Goal: Communication & Community: Answer question/provide support

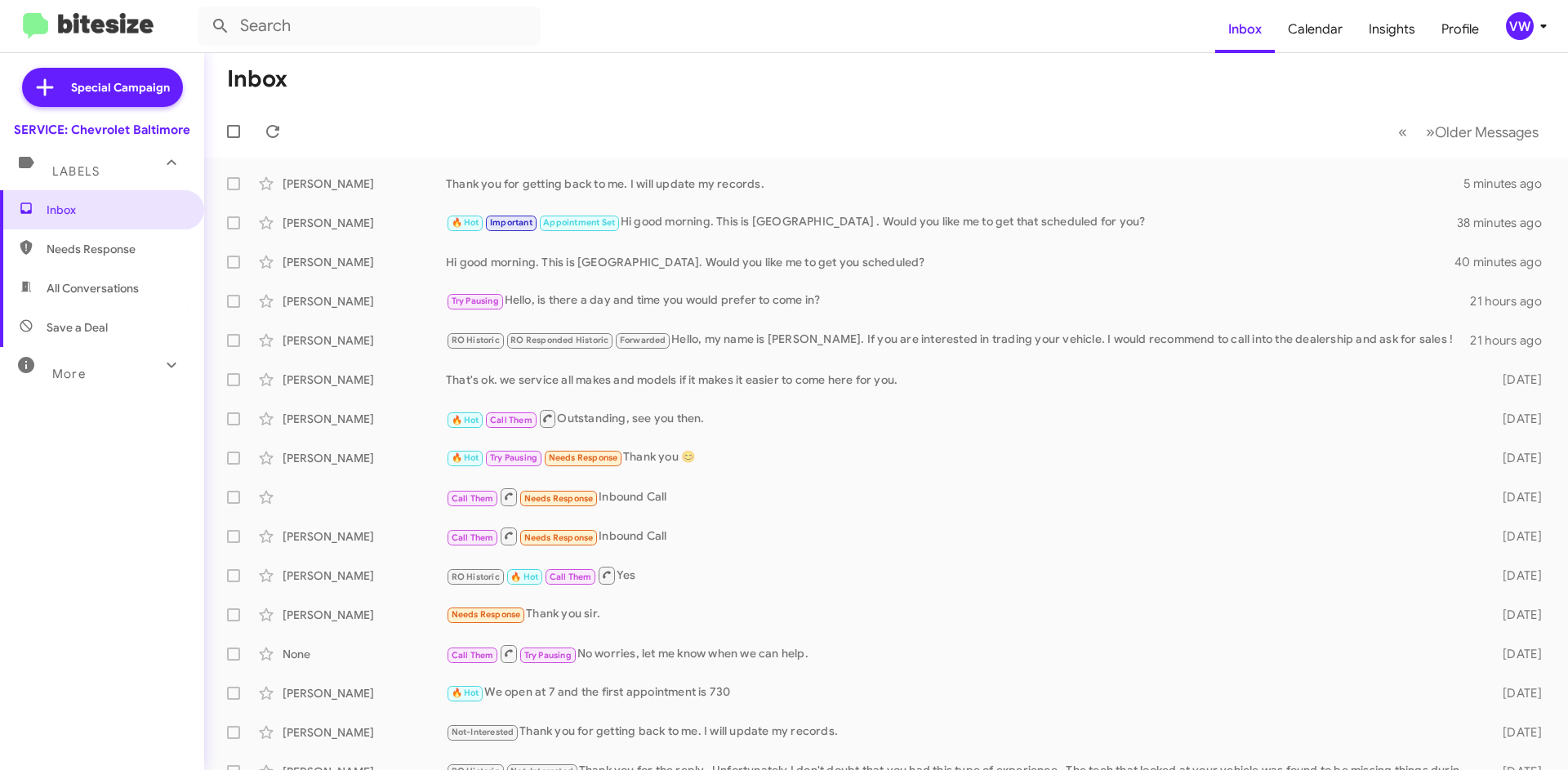
click at [570, 185] on div "Thank you for getting back to me. I will update my records." at bounding box center [954, 183] width 1018 height 16
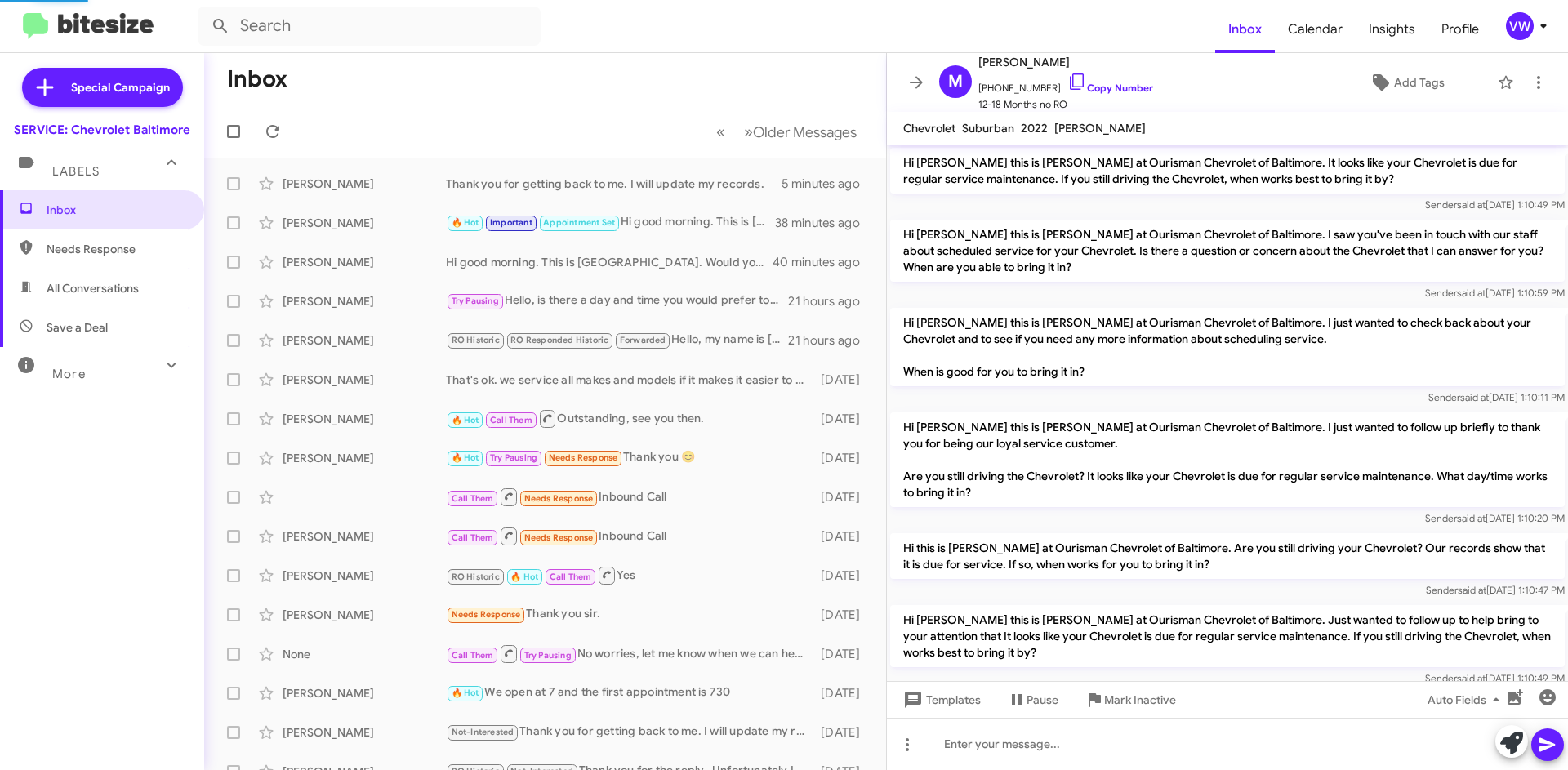
scroll to position [1341, 0]
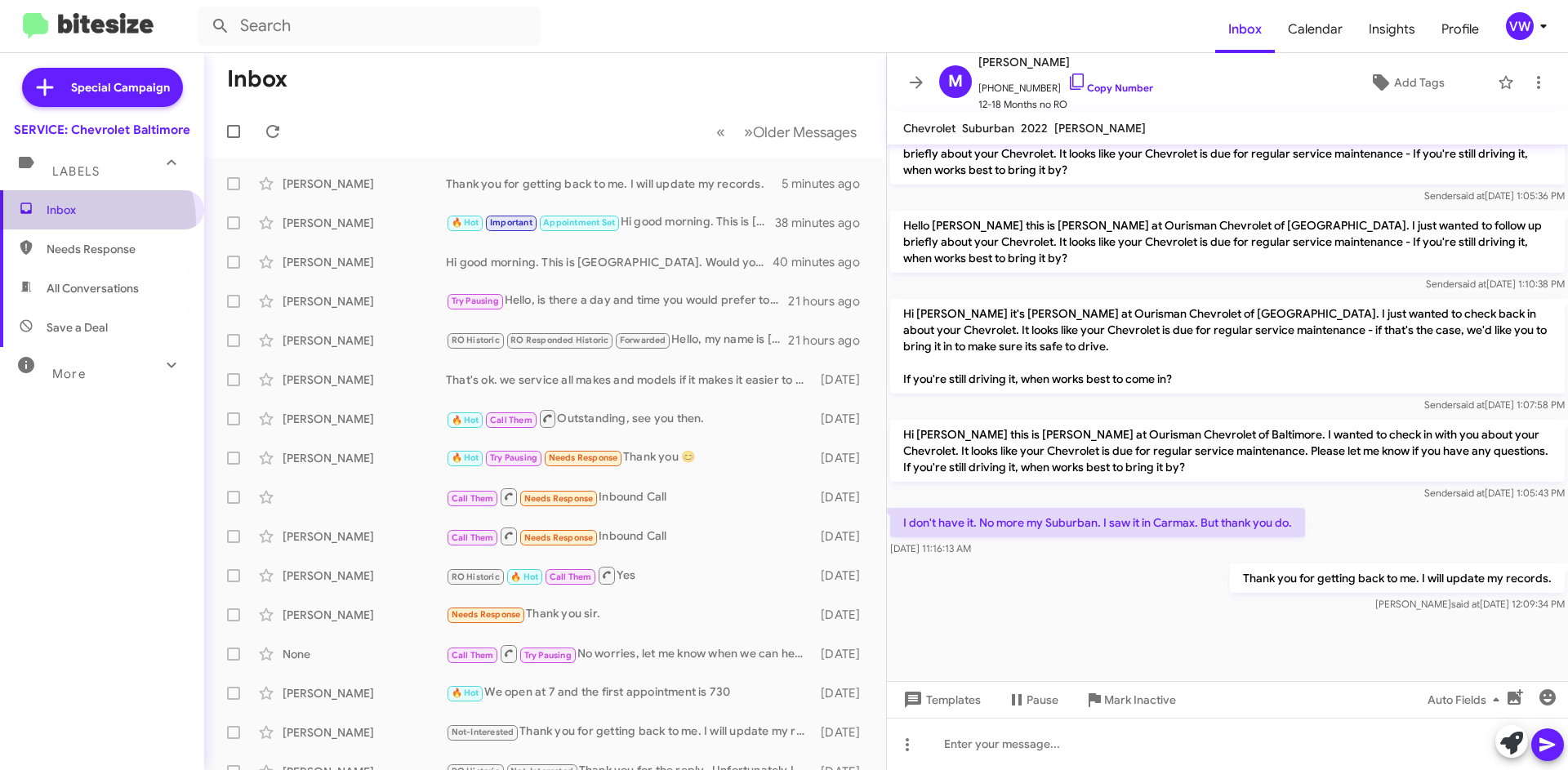
click at [81, 220] on span "Inbox" at bounding box center [102, 210] width 205 height 40
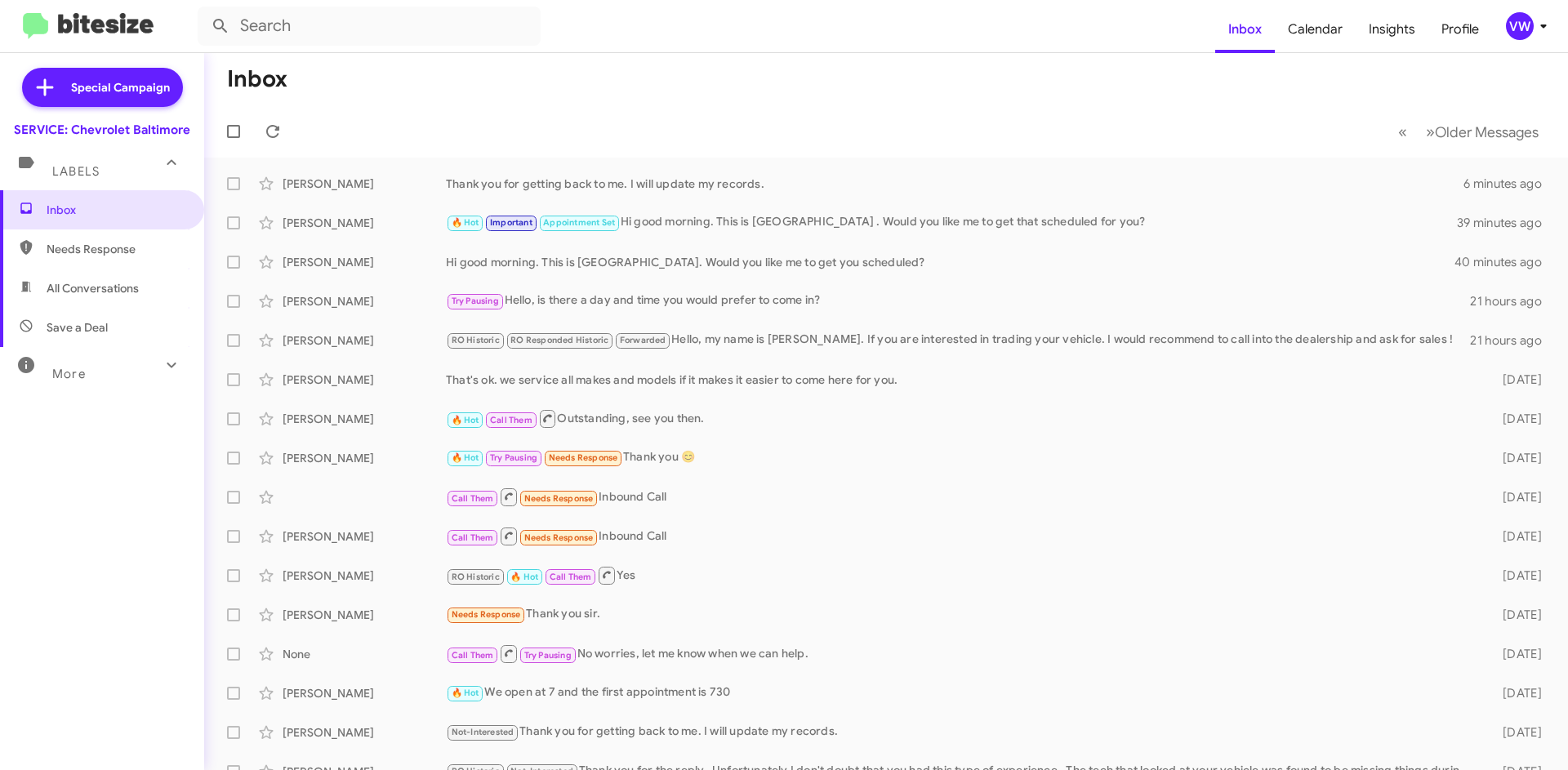
click at [94, 213] on span "Inbox" at bounding box center [115, 210] width 139 height 16
click at [82, 214] on span "Inbox" at bounding box center [115, 210] width 139 height 16
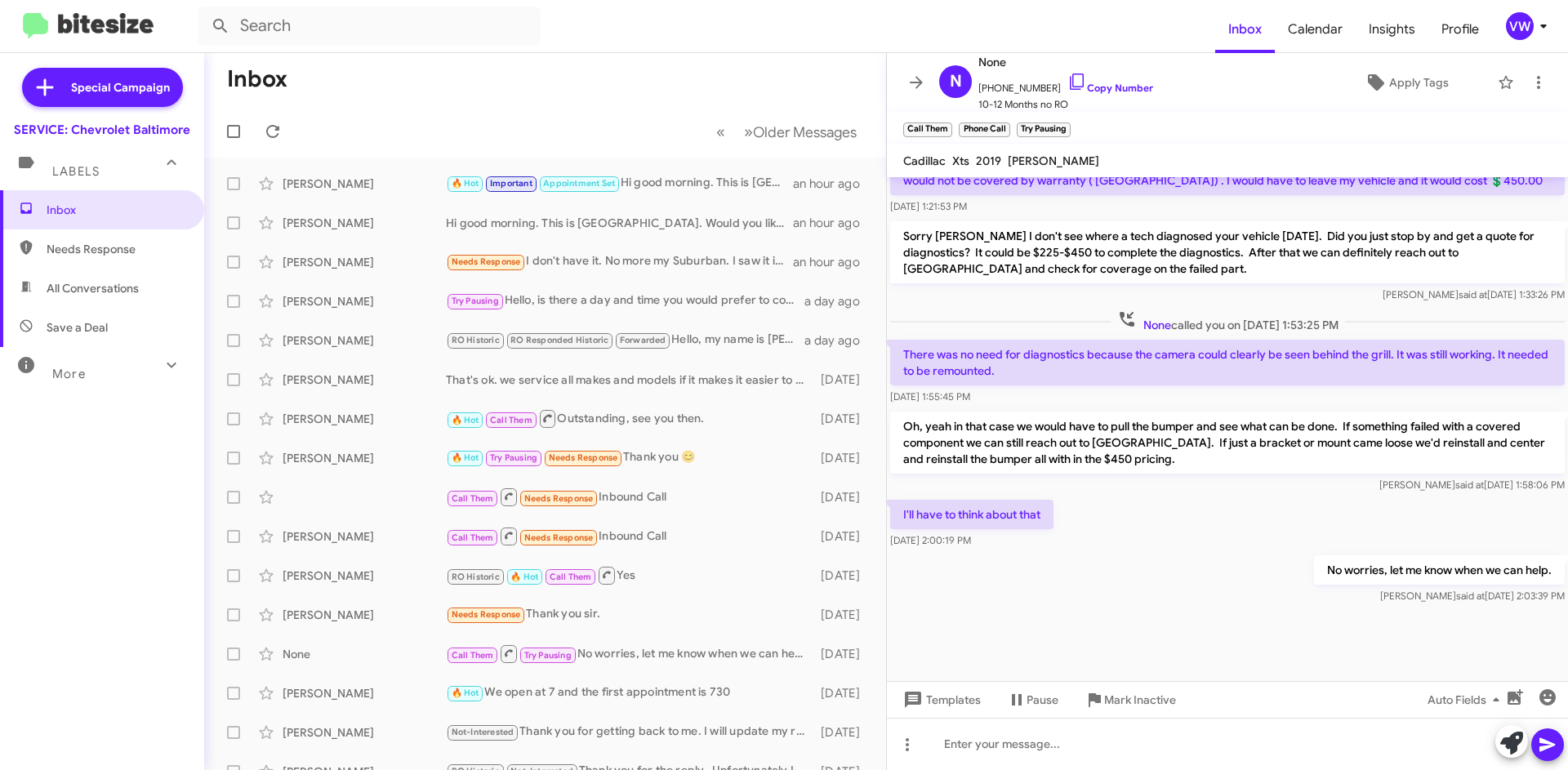
scroll to position [1033, 0]
click at [954, 739] on div at bounding box center [1227, 744] width 681 height 52
click at [1092, 88] on link "Copy Number" at bounding box center [1110, 88] width 86 height 13
click at [978, 747] on div at bounding box center [1227, 744] width 681 height 52
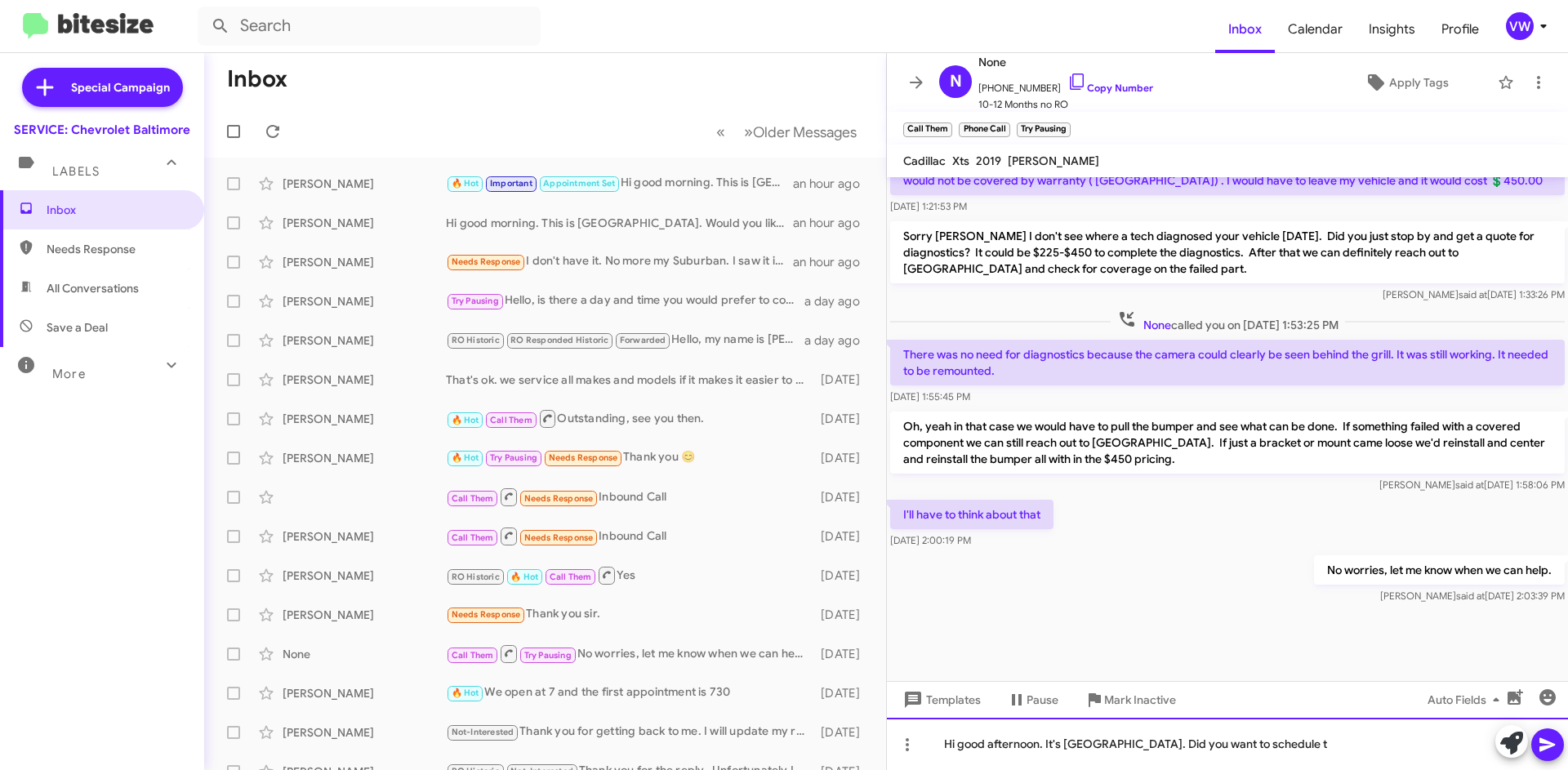
click at [1260, 748] on div "Hi good afternoon. It's [GEOGRAPHIC_DATA]. Did you want to schedule t" at bounding box center [1227, 744] width 681 height 52
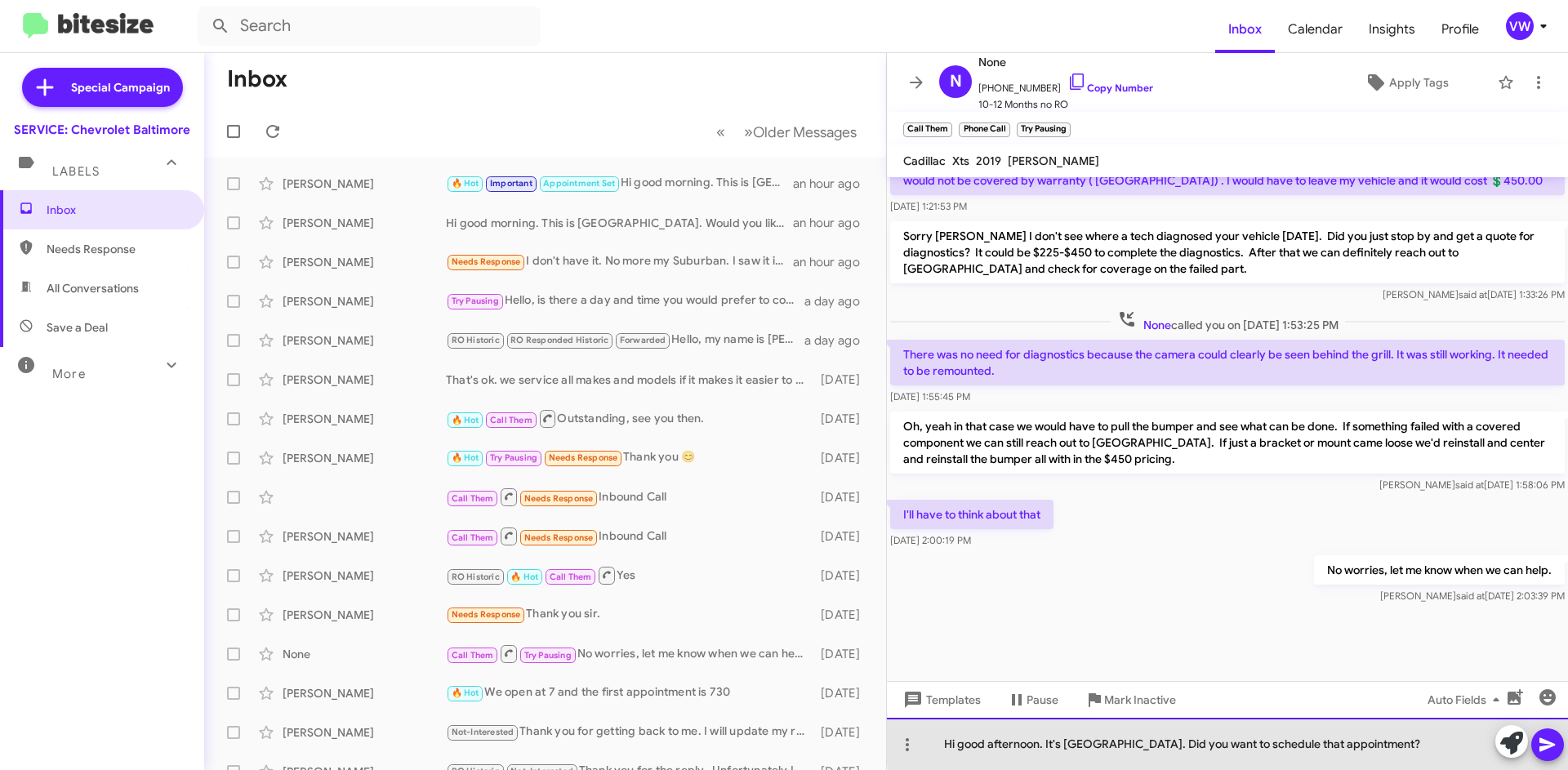
click at [1366, 736] on div "Hi good afternoon. It's [GEOGRAPHIC_DATA]. Did you want to schedule that appoin…" at bounding box center [1227, 744] width 681 height 52
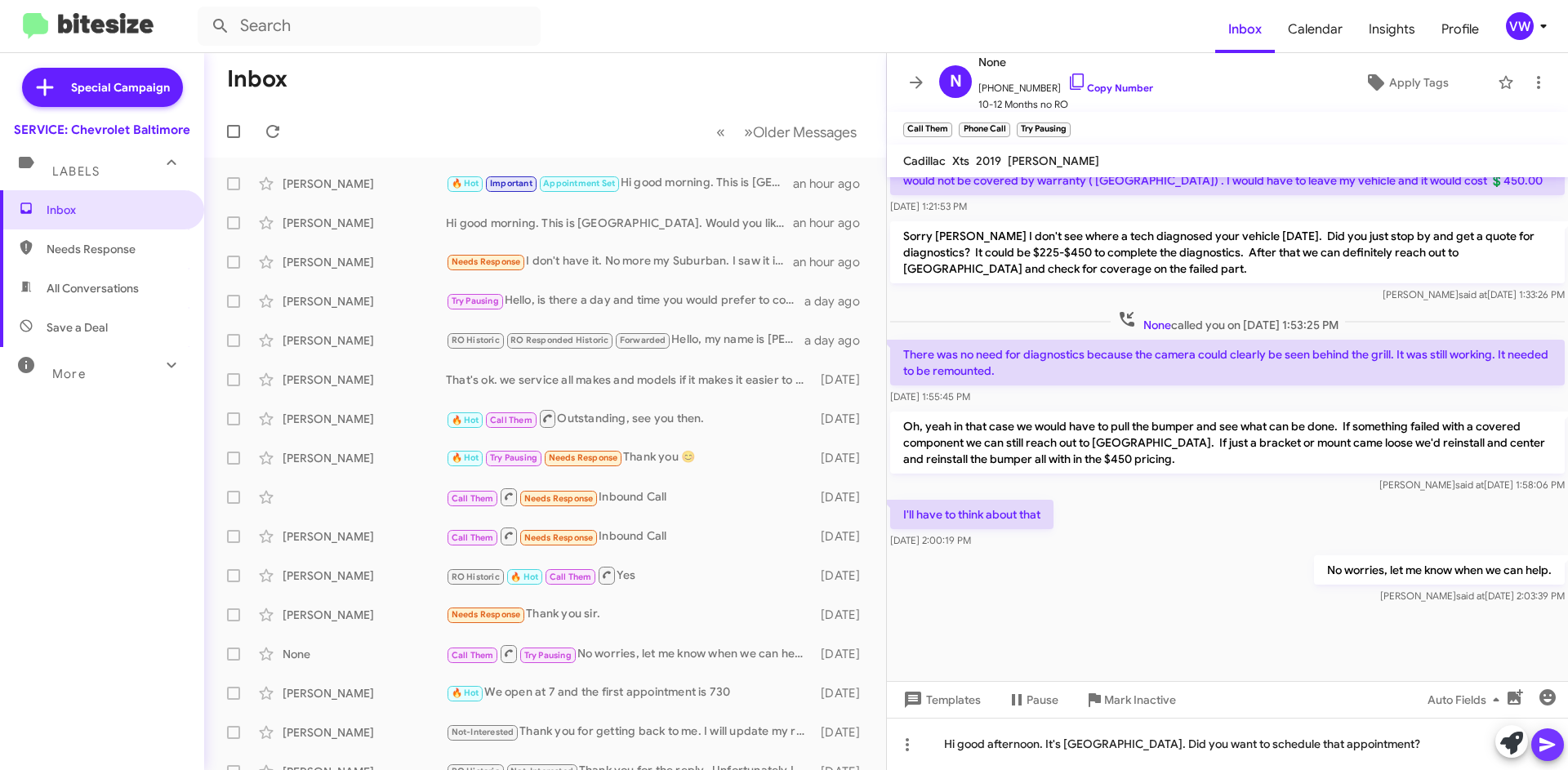
click at [1541, 741] on icon at bounding box center [1547, 745] width 15 height 13
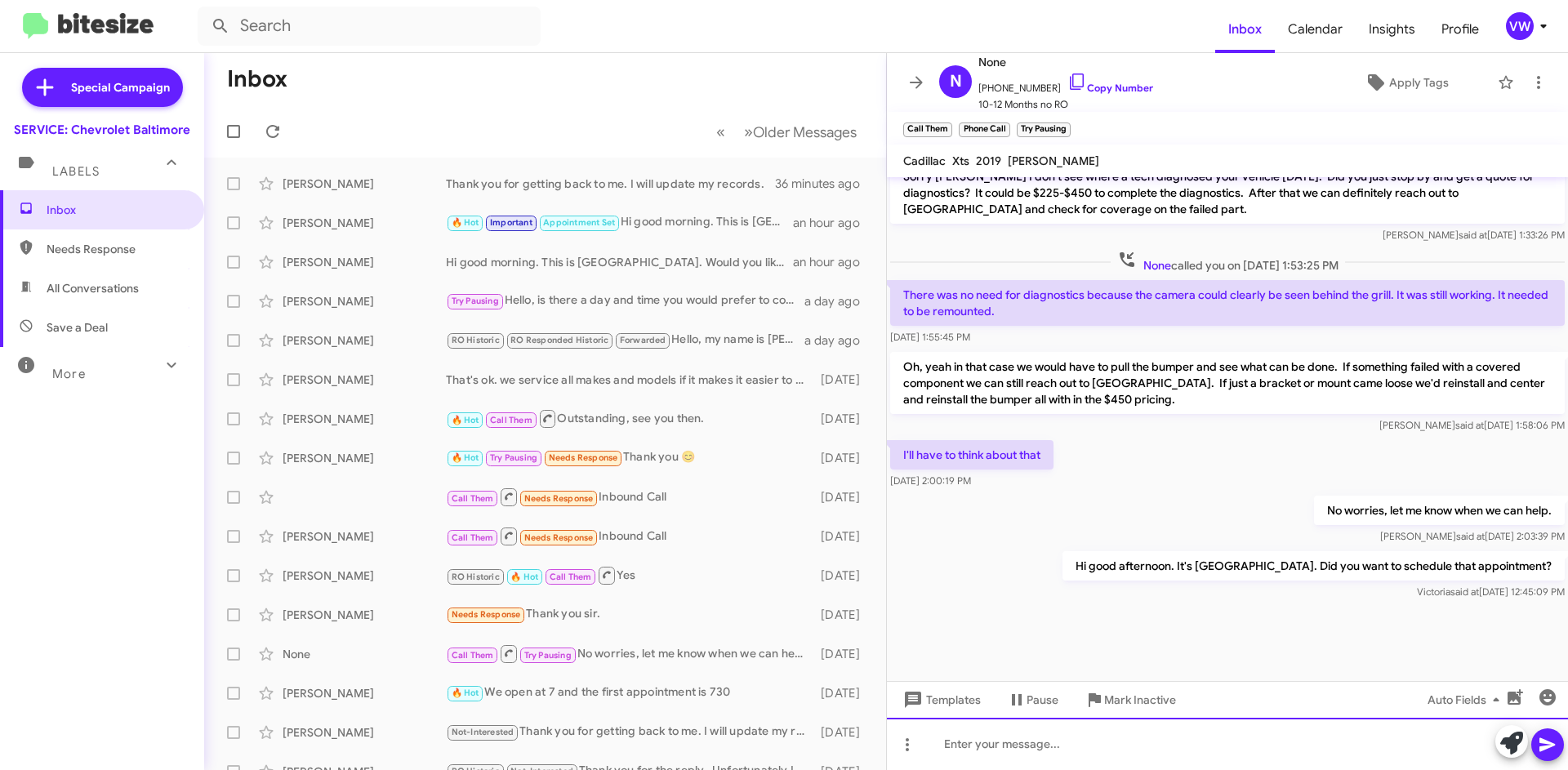
scroll to position [1093, 0]
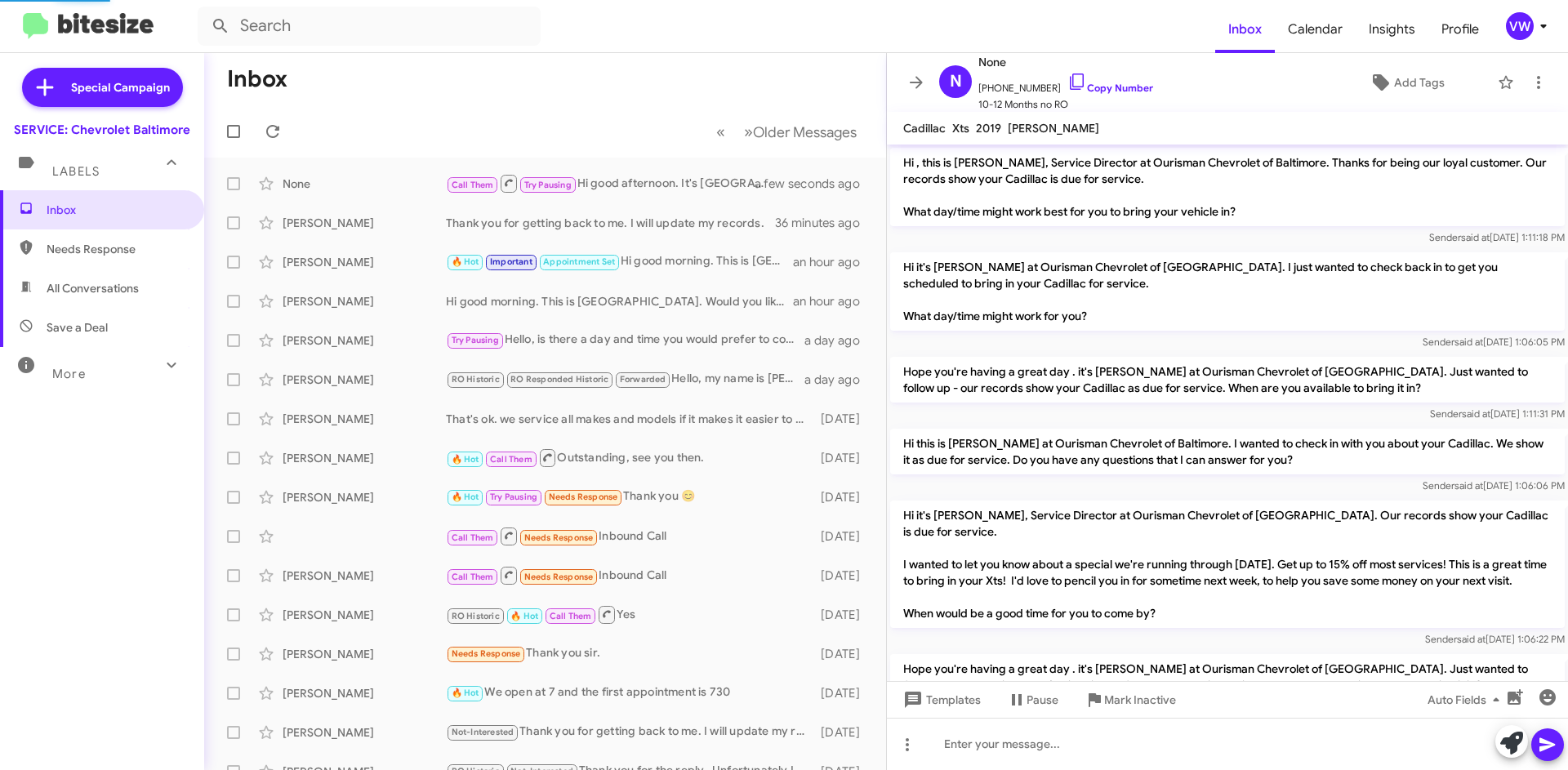
scroll to position [1060, 0]
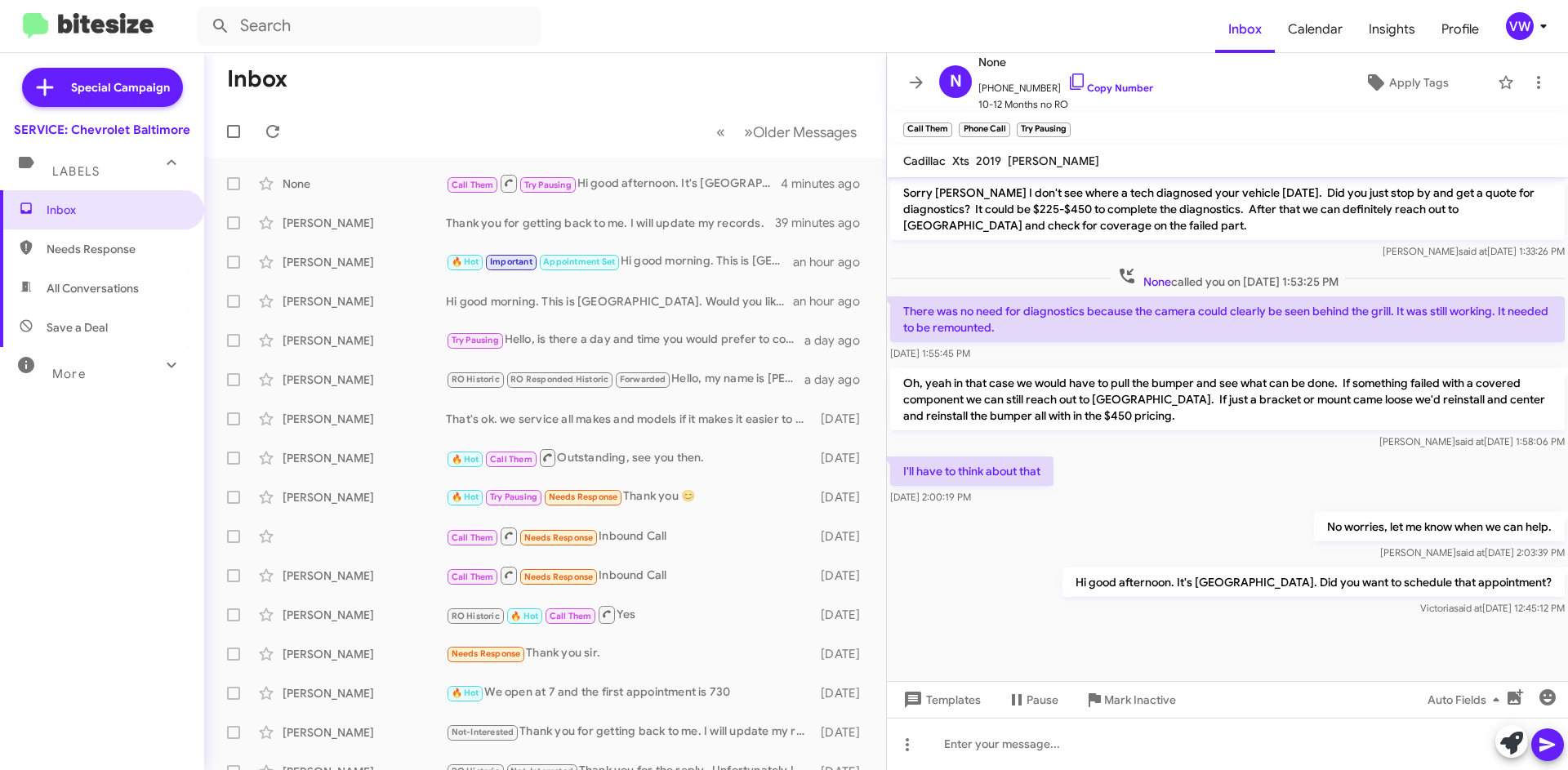
drag, startPoint x: 73, startPoint y: 199, endPoint x: 78, endPoint y: 136, distance: 63.2
click at [73, 198] on span "Inbox" at bounding box center [102, 210] width 205 height 40
